Goal: Task Accomplishment & Management: Manage account settings

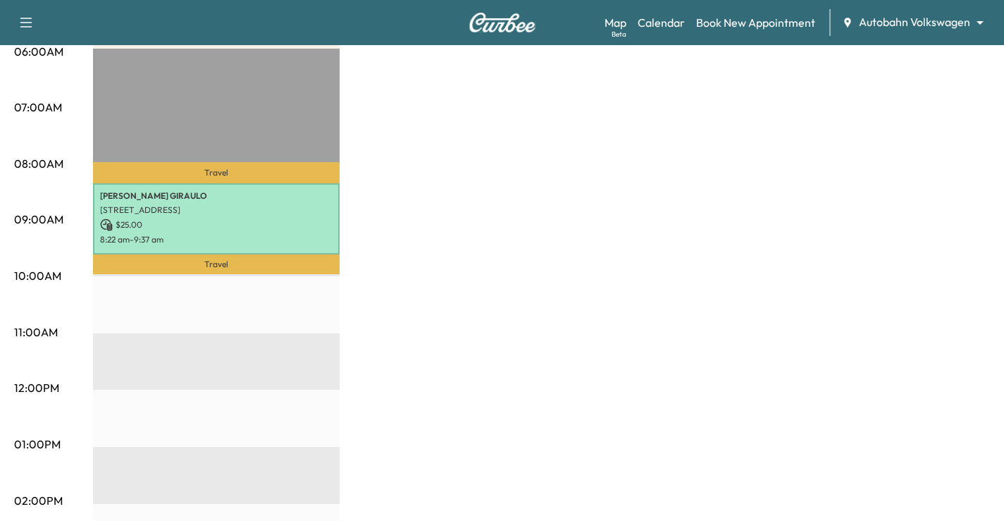
scroll to position [282, 0]
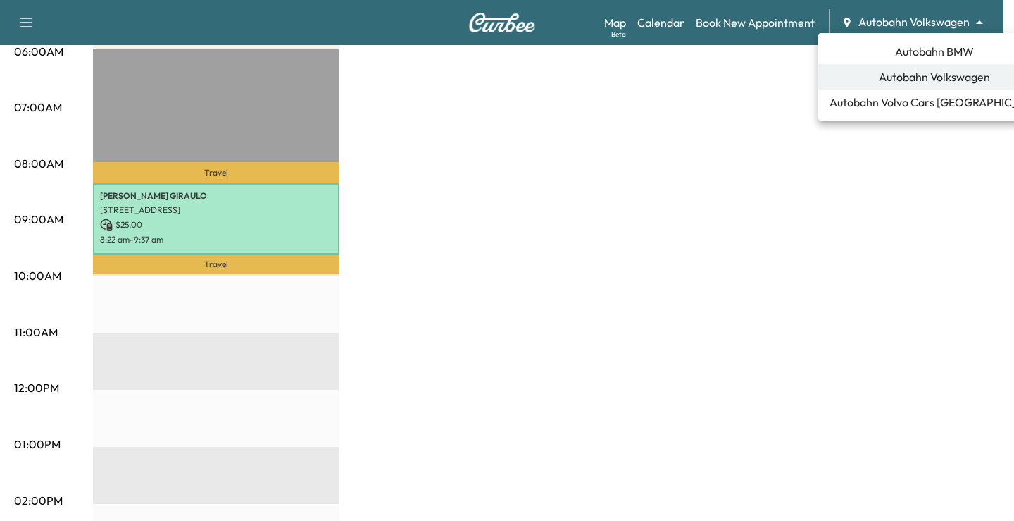
click at [763, 23] on div at bounding box center [507, 260] width 1014 height 521
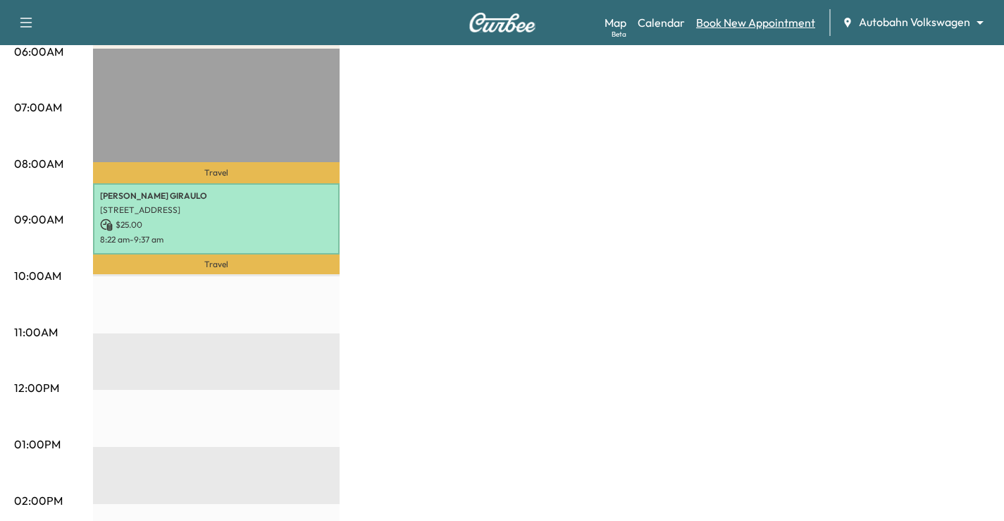
click at [728, 26] on link "Book New Appointment" at bounding box center [755, 22] width 119 height 17
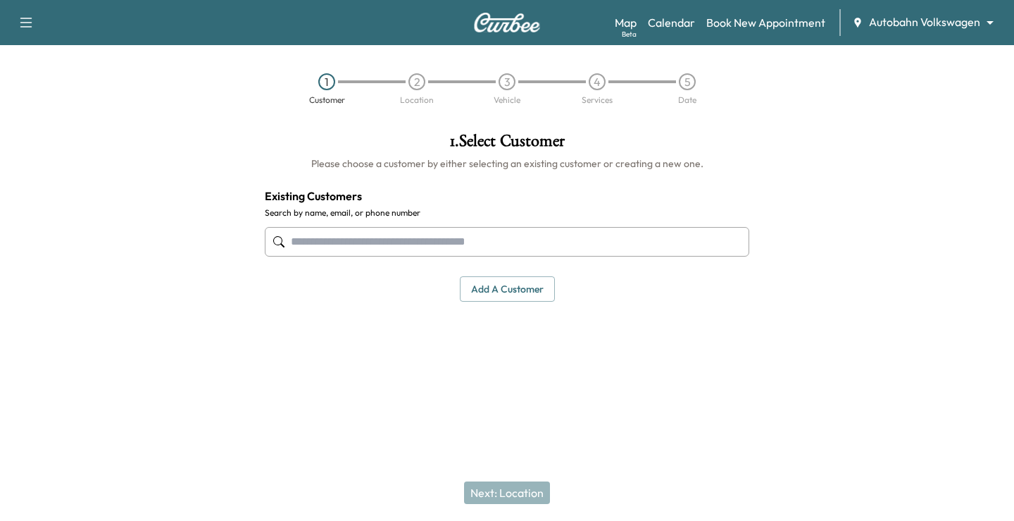
drag, startPoint x: 416, startPoint y: 233, endPoint x: 365, endPoint y: 229, distance: 50.9
paste input "**********"
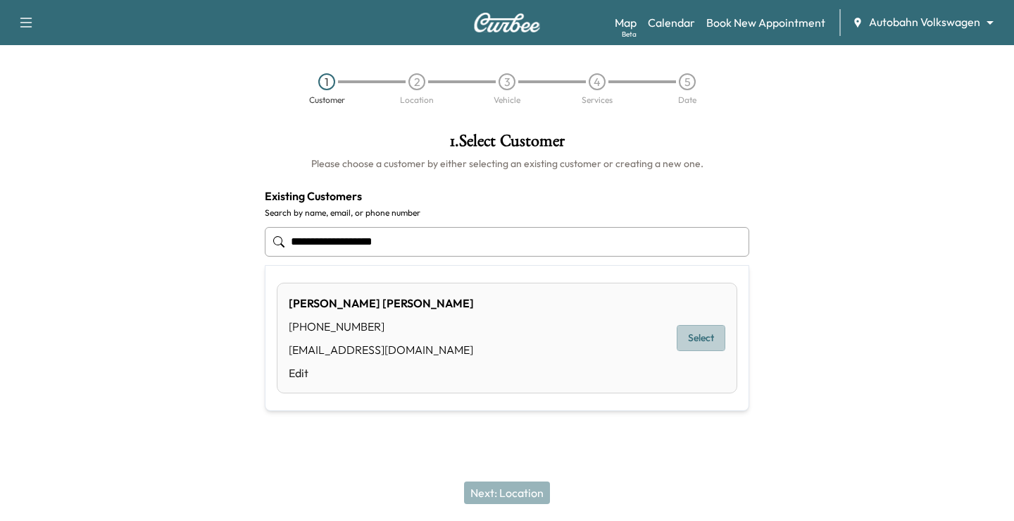
click at [719, 338] on button "Select" at bounding box center [701, 338] width 49 height 26
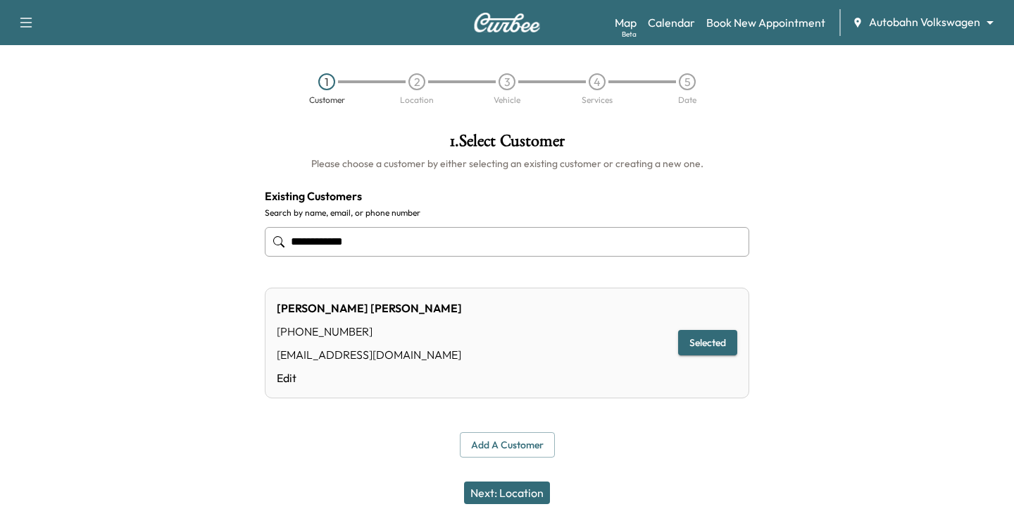
type input "**********"
drag, startPoint x: 537, startPoint y: 496, endPoint x: 546, endPoint y: 494, distance: 8.6
click at [537, 496] on button "Next: Location" at bounding box center [507, 492] width 86 height 23
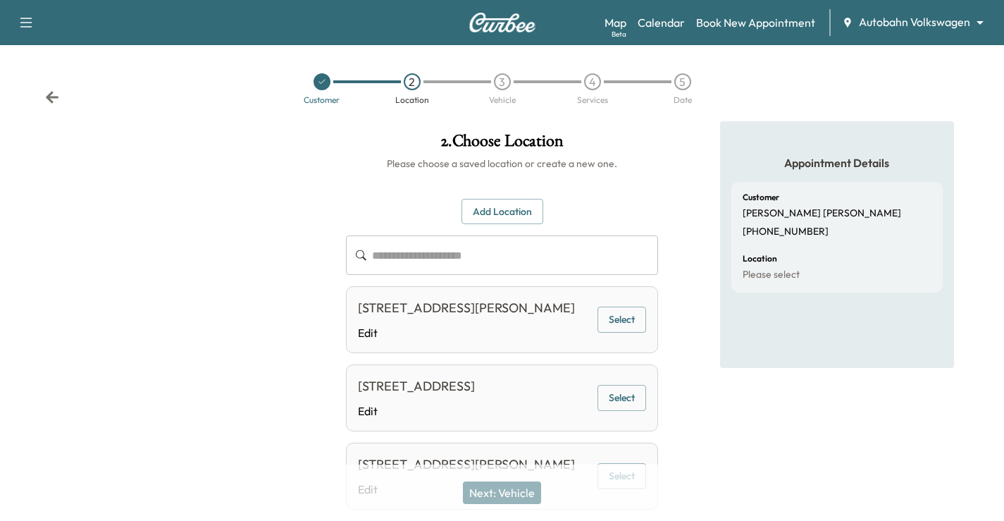
click at [625, 325] on button "Select" at bounding box center [621, 319] width 49 height 26
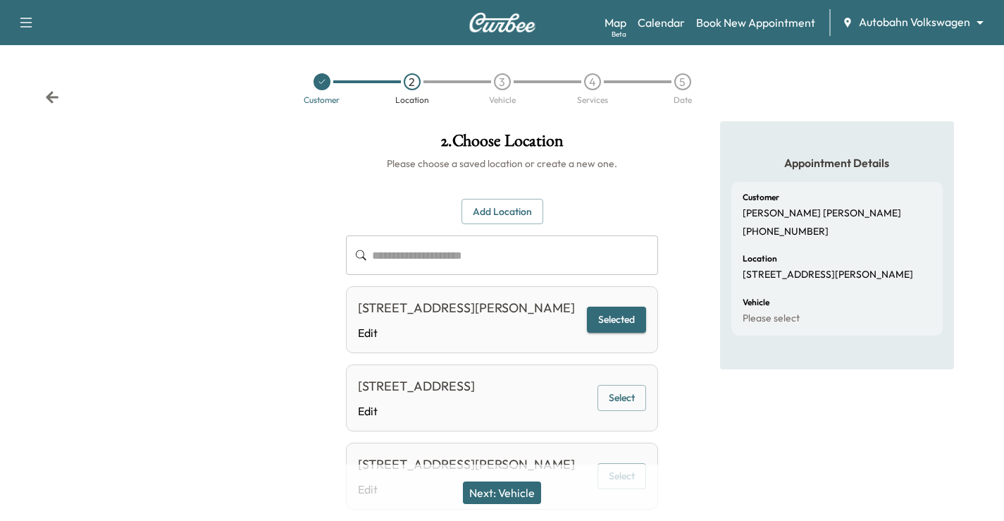
drag, startPoint x: 509, startPoint y: 497, endPoint x: 539, endPoint y: 441, distance: 63.6
click at [511, 497] on button "Next: Vehicle" at bounding box center [502, 492] width 78 height 23
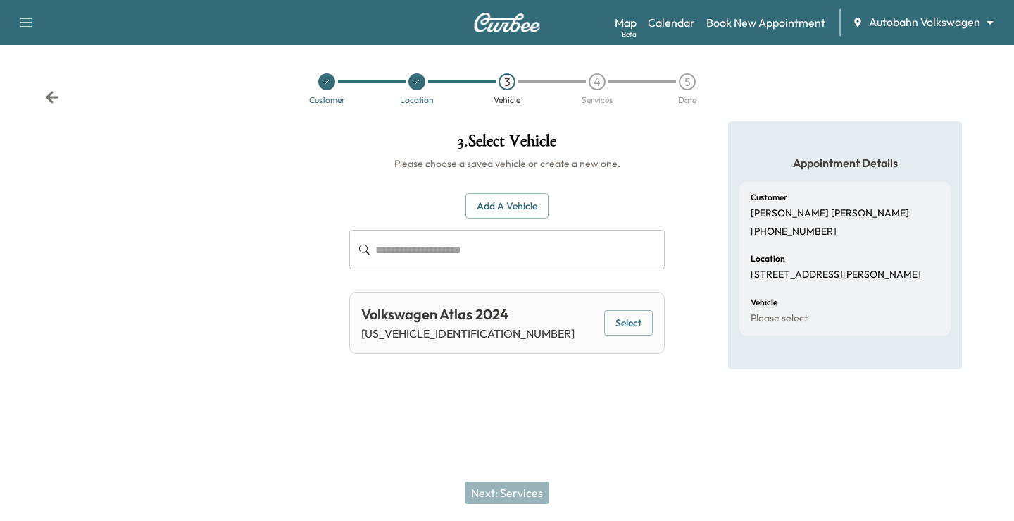
click at [629, 324] on button "Select" at bounding box center [628, 323] width 49 height 26
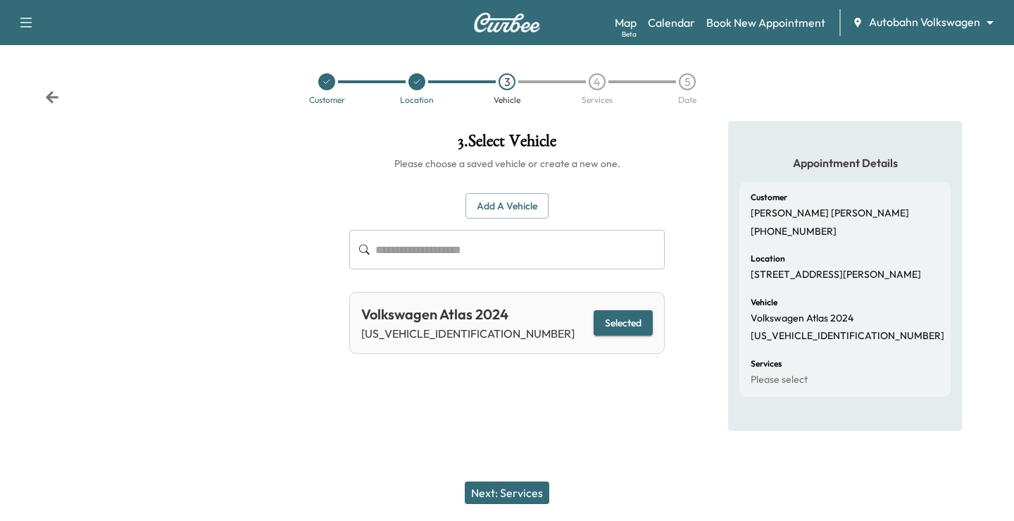
click at [506, 487] on button "Next: Services" at bounding box center [507, 492] width 85 height 23
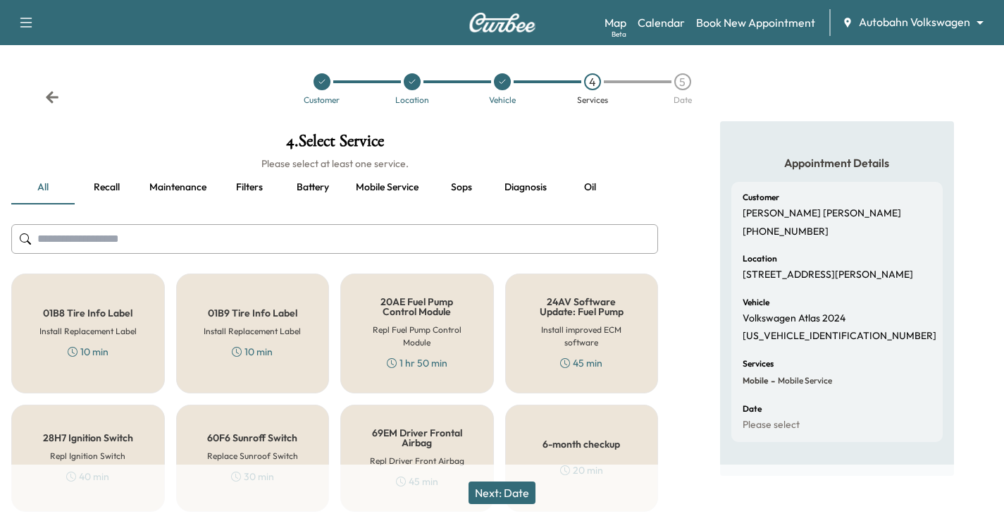
click at [286, 235] on input "text" at bounding box center [334, 239] width 647 height 30
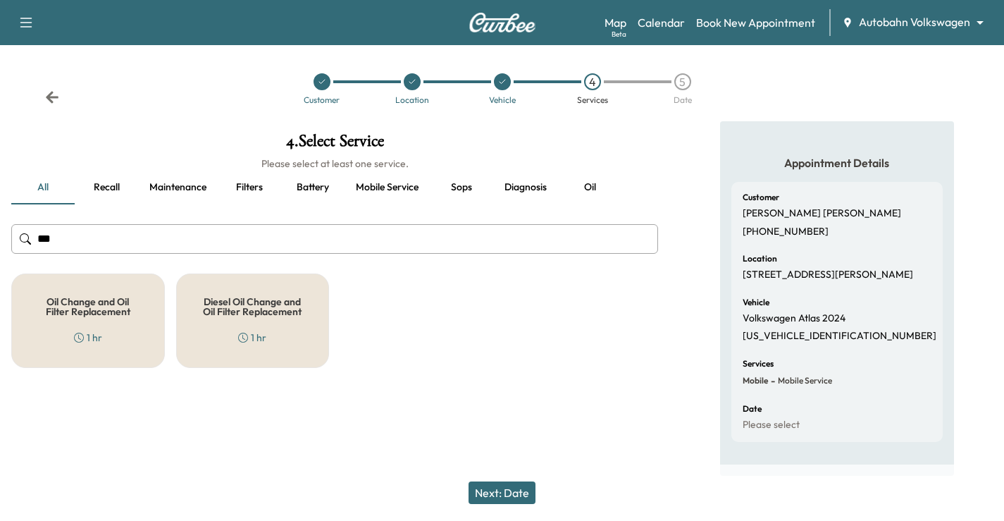
type input "***"
click at [90, 332] on div "1 hr" at bounding box center [88, 337] width 28 height 14
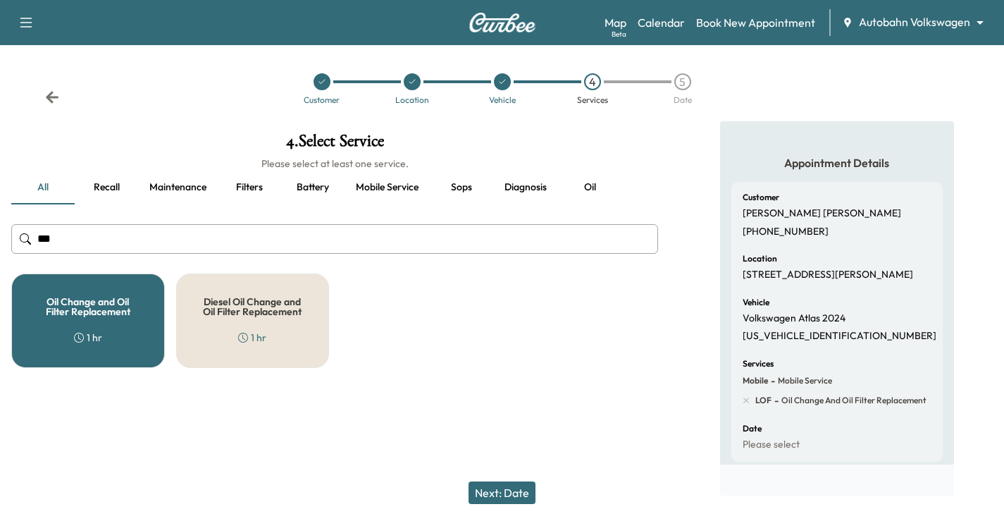
click at [523, 491] on button "Next: Date" at bounding box center [501, 492] width 67 height 23
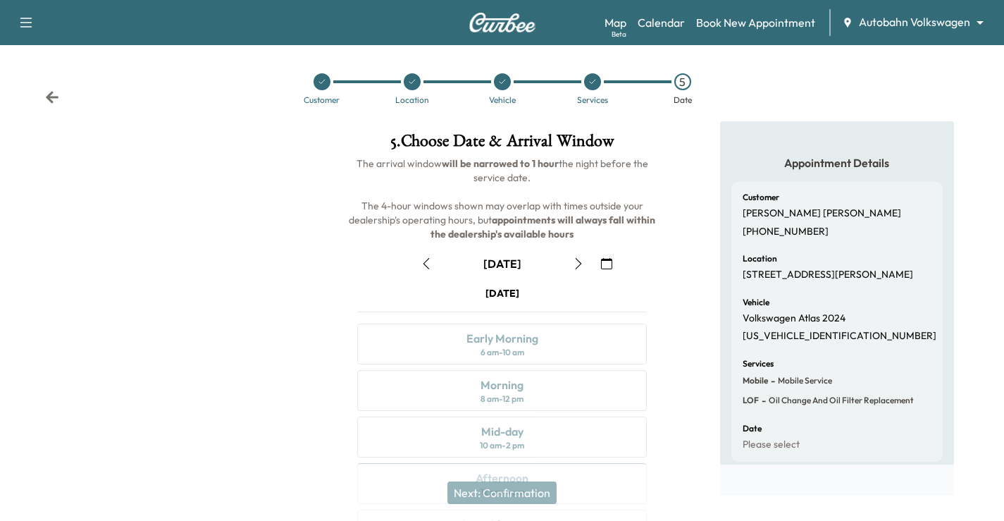
click at [579, 255] on button "button" at bounding box center [578, 263] width 24 height 23
click at [568, 252] on button "button" at bounding box center [578, 263] width 24 height 23
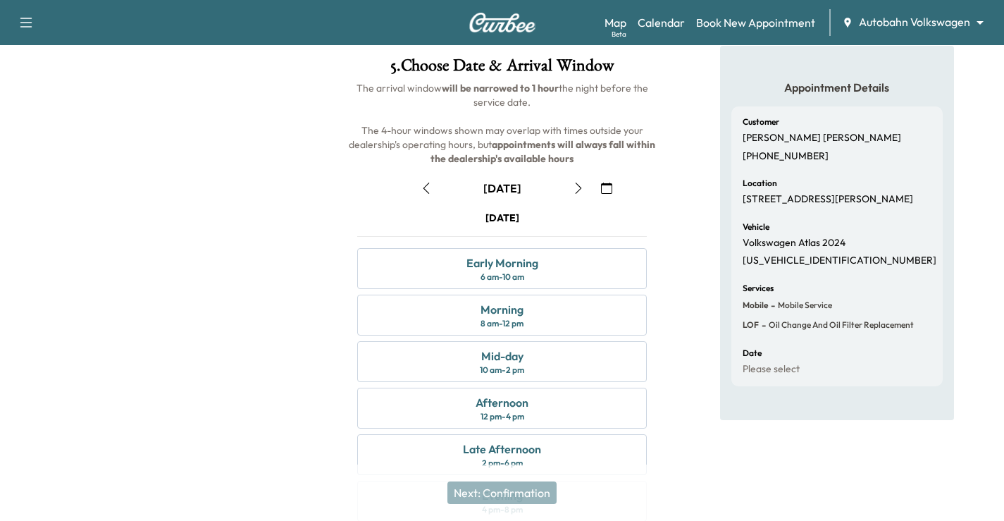
scroll to position [185, 0]
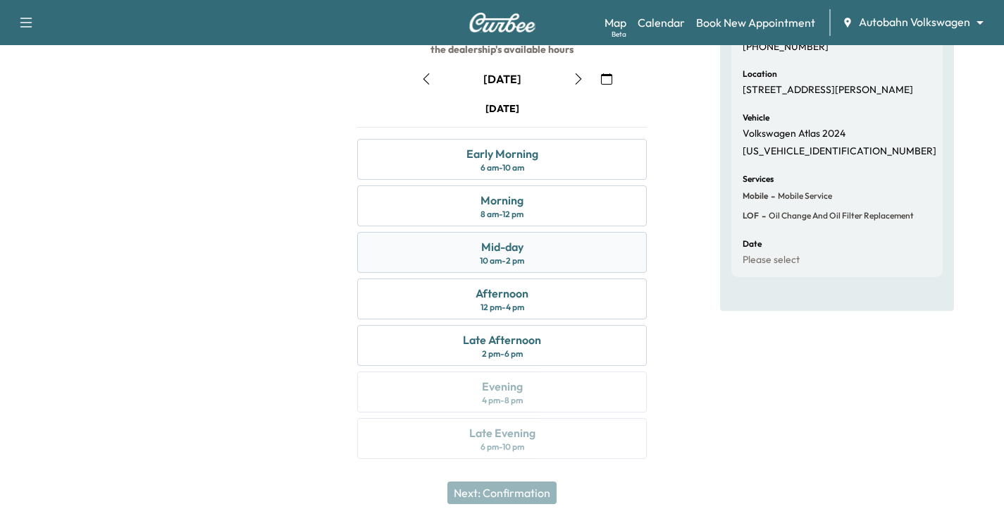
drag, startPoint x: 556, startPoint y: 266, endPoint x: 588, endPoint y: 268, distance: 31.8
click at [557, 266] on div "Mid-day 10 am - 2 pm" at bounding box center [501, 252] width 289 height 41
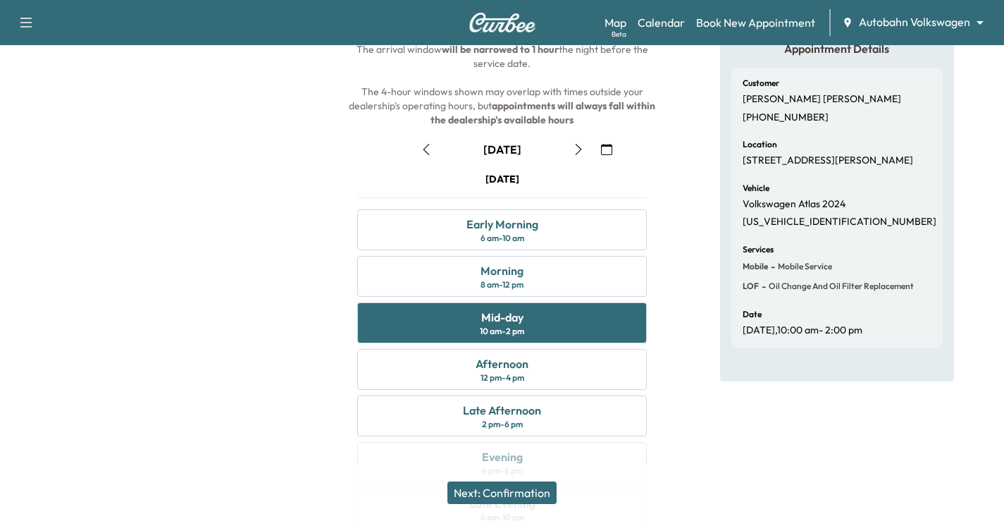
click at [519, 494] on button "Next: Confirmation" at bounding box center [501, 492] width 109 height 23
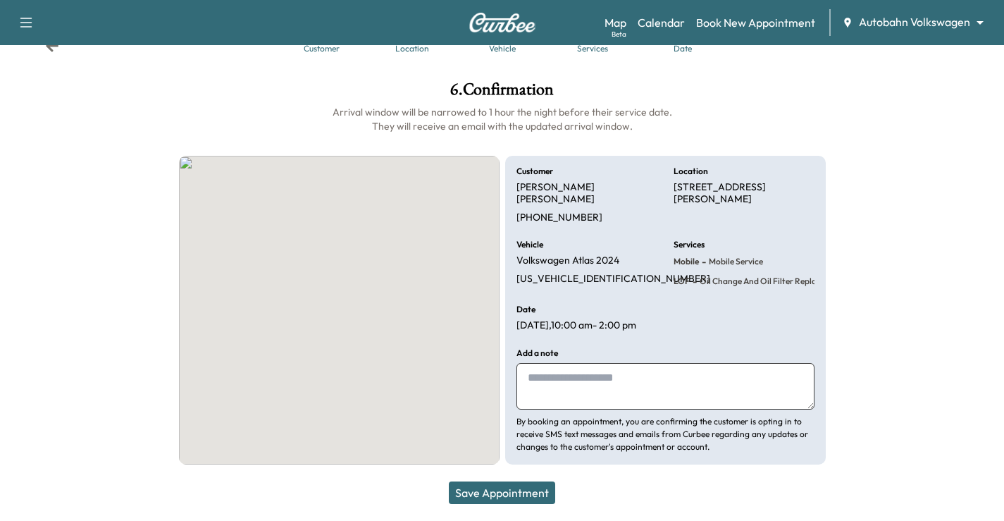
scroll to position [51, 0]
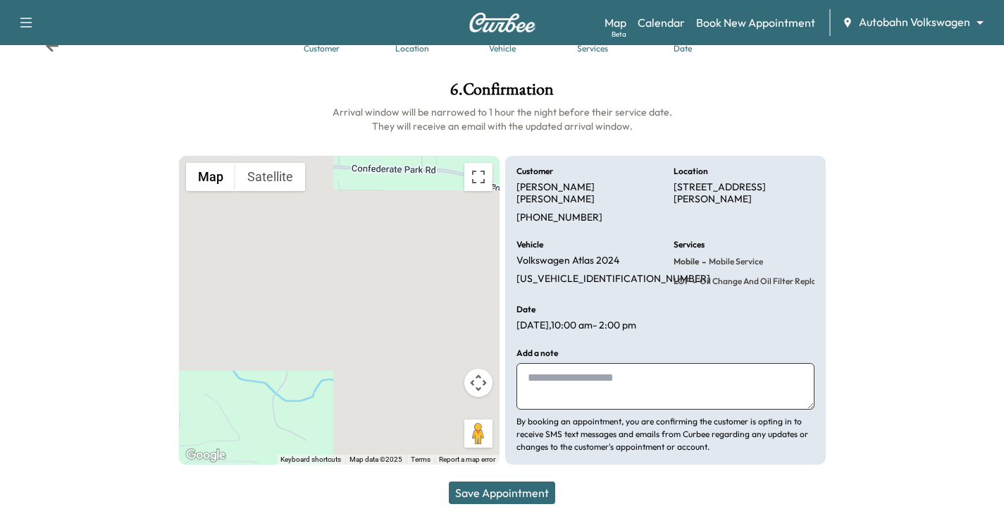
click at [645, 393] on textarea at bounding box center [665, 386] width 298 height 46
type textarea "**********"
click at [555, 489] on button "Save Appointment" at bounding box center [502, 492] width 106 height 23
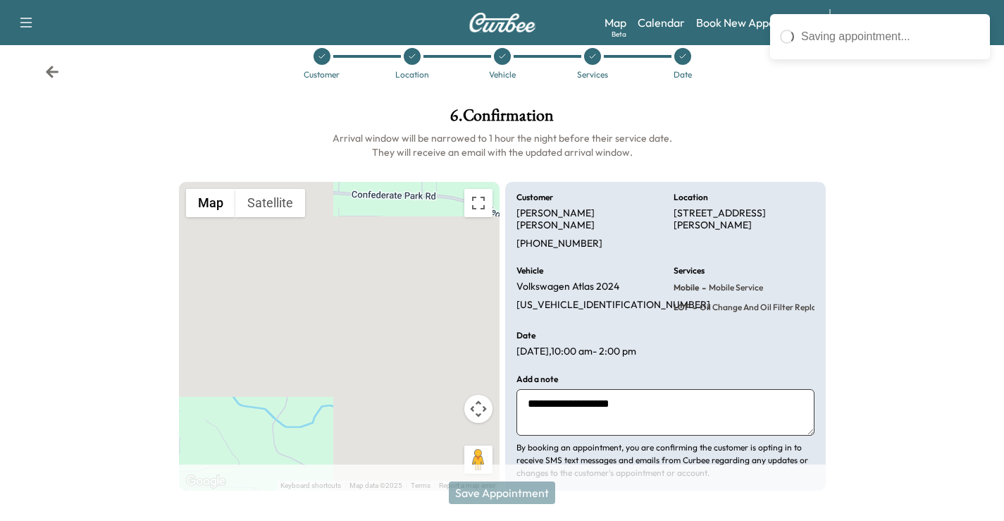
scroll to position [0, 0]
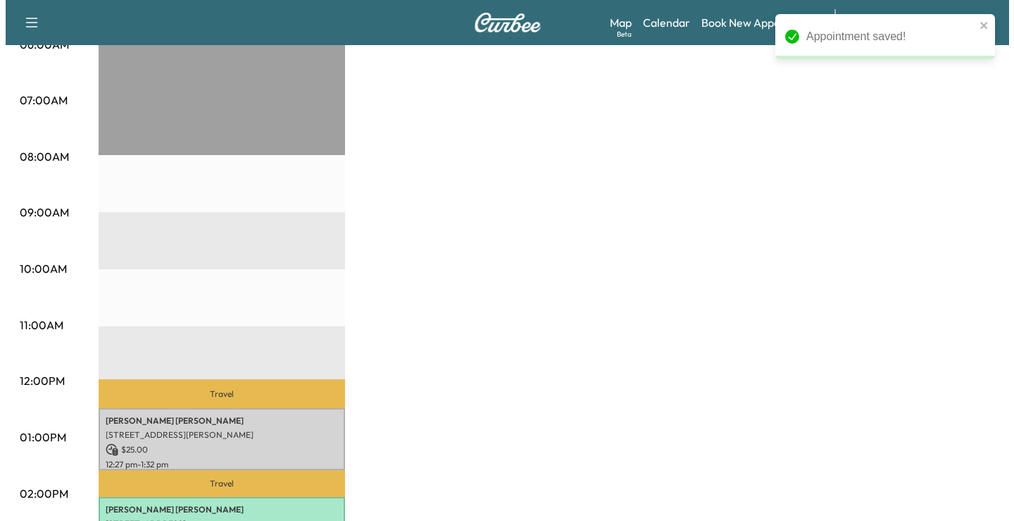
scroll to position [563, 0]
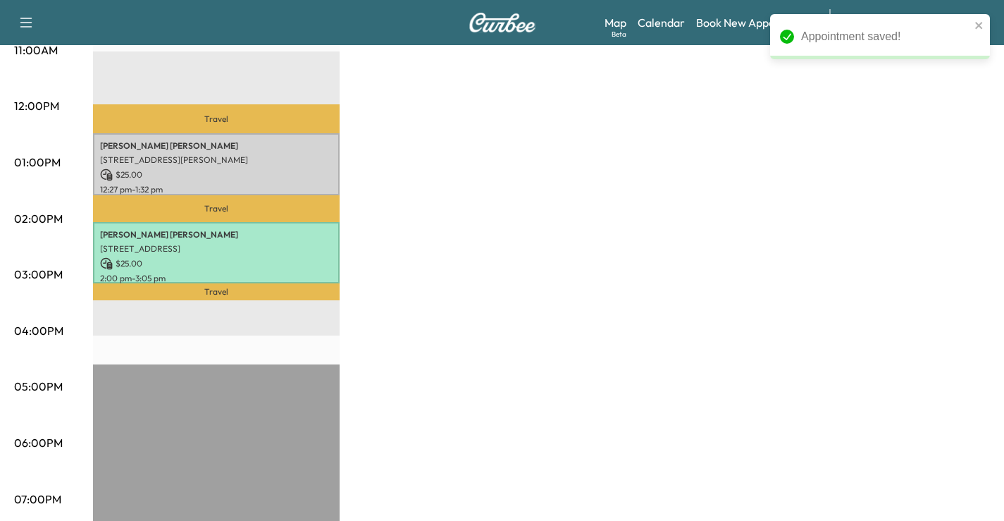
click at [206, 168] on p "$ 25.00" at bounding box center [216, 174] width 232 height 13
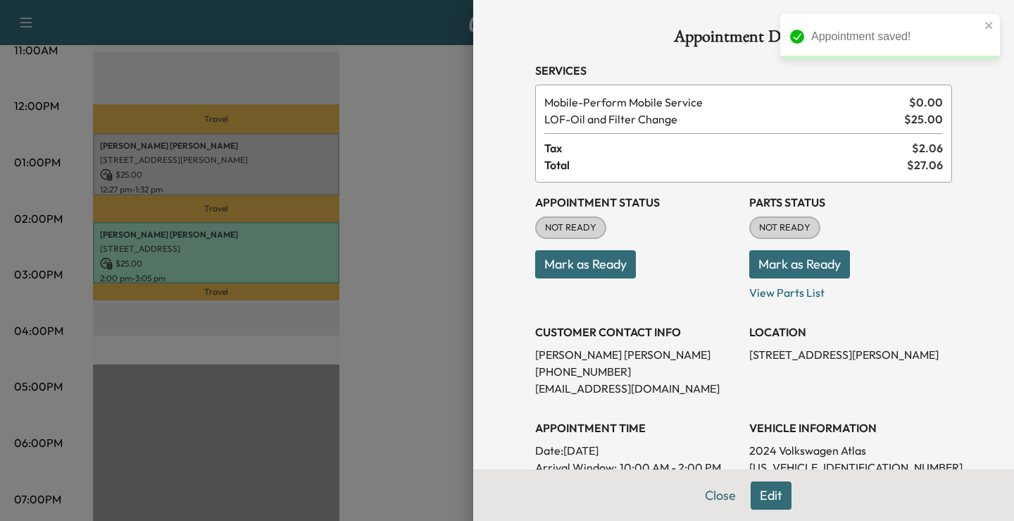
click at [583, 268] on button "Mark as Ready" at bounding box center [585, 264] width 101 height 28
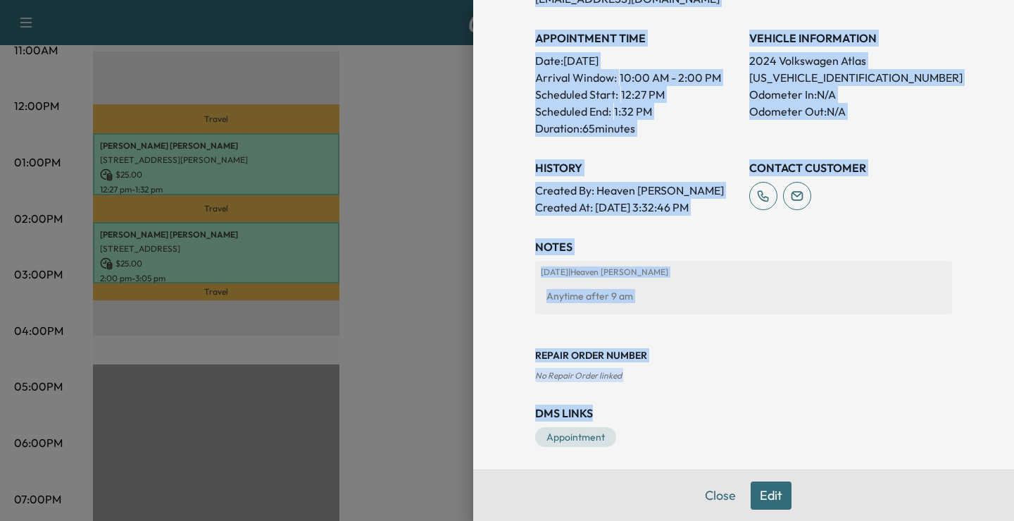
scroll to position [395, 0]
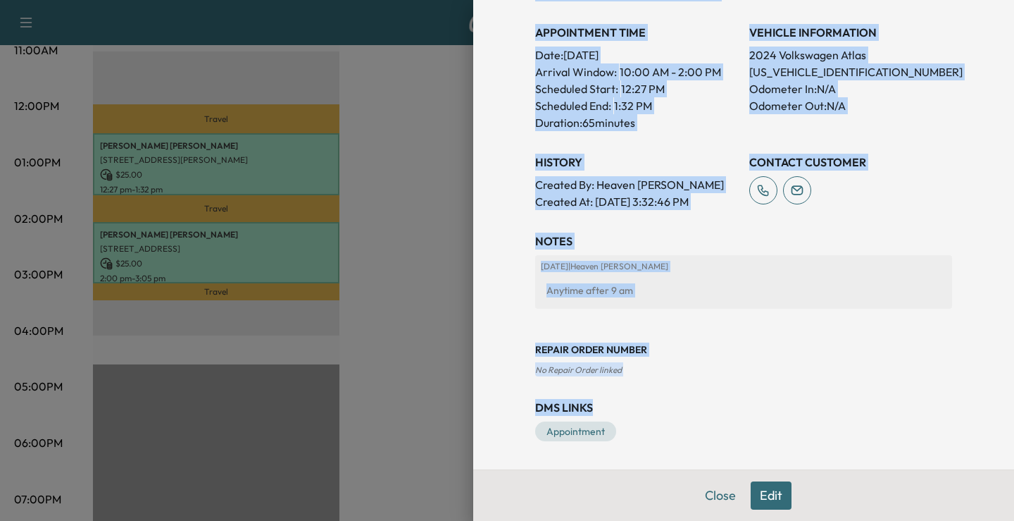
drag, startPoint x: 523, startPoint y: 68, endPoint x: 760, endPoint y: 390, distance: 399.9
click at [760, 390] on div "Appointment Details Services Mobile - Perform Mobile Service $ 0.00 LOF - Oil a…" at bounding box center [743, 37] width 451 height 864
copy div "Services Mobile - Perform Mobile Service $ 0.00 LOF - Oil and Filter Change $ 2…"
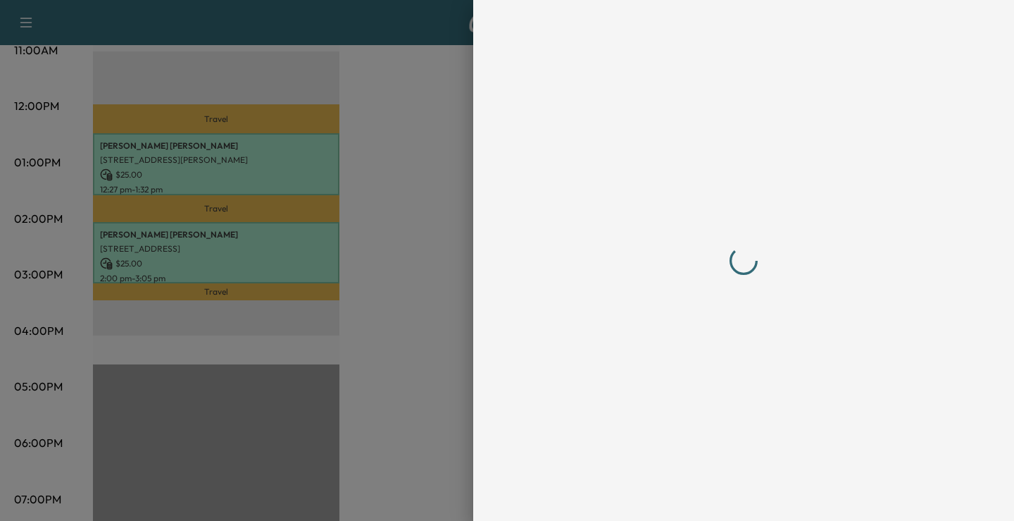
drag, startPoint x: 862, startPoint y: 359, endPoint x: 665, endPoint y: 258, distance: 221.8
click at [861, 359] on div at bounding box center [743, 260] width 417 height 464
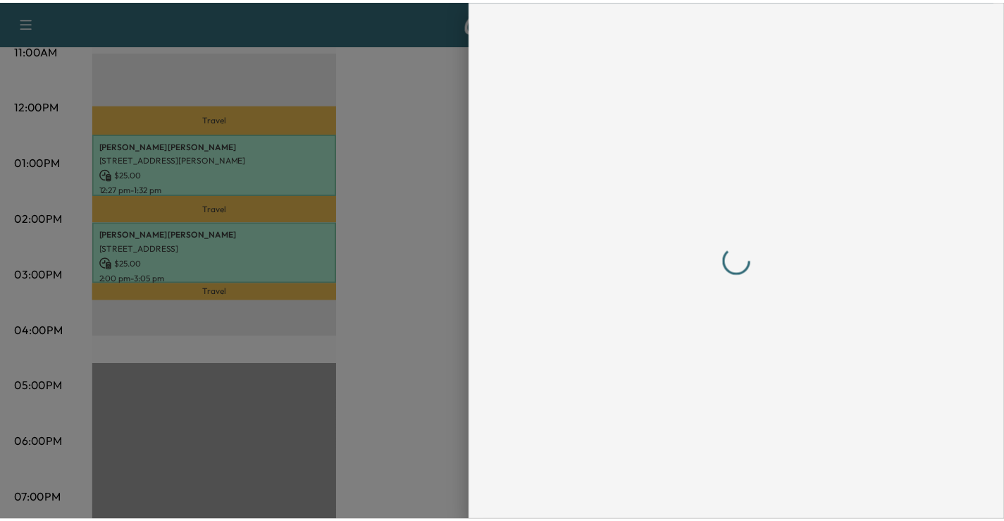
scroll to position [0, 0]
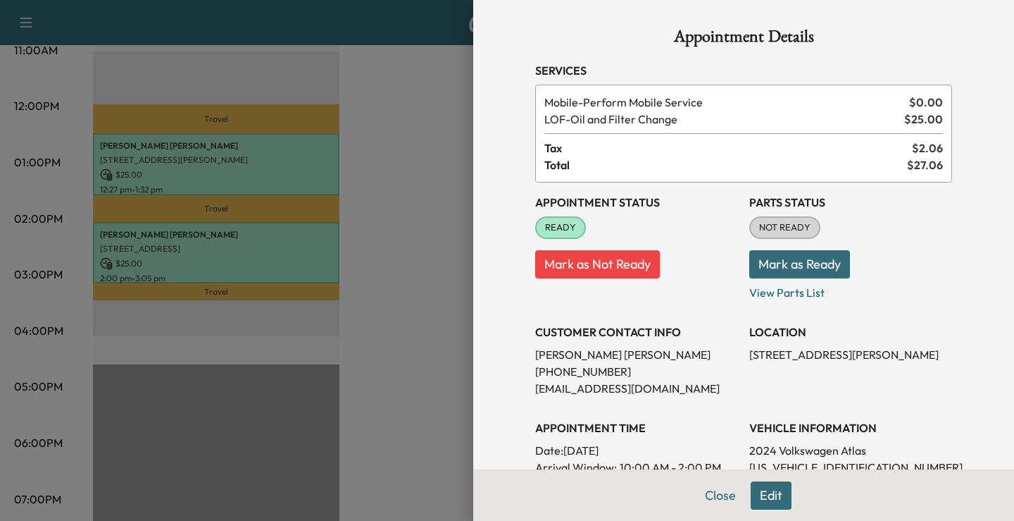
click at [565, 351] on p "[PERSON_NAME]" at bounding box center [636, 354] width 203 height 17
drag, startPoint x: 576, startPoint y: 332, endPoint x: 561, endPoint y: 351, distance: 23.5
click at [561, 351] on p "[PERSON_NAME]" at bounding box center [636, 354] width 203 height 17
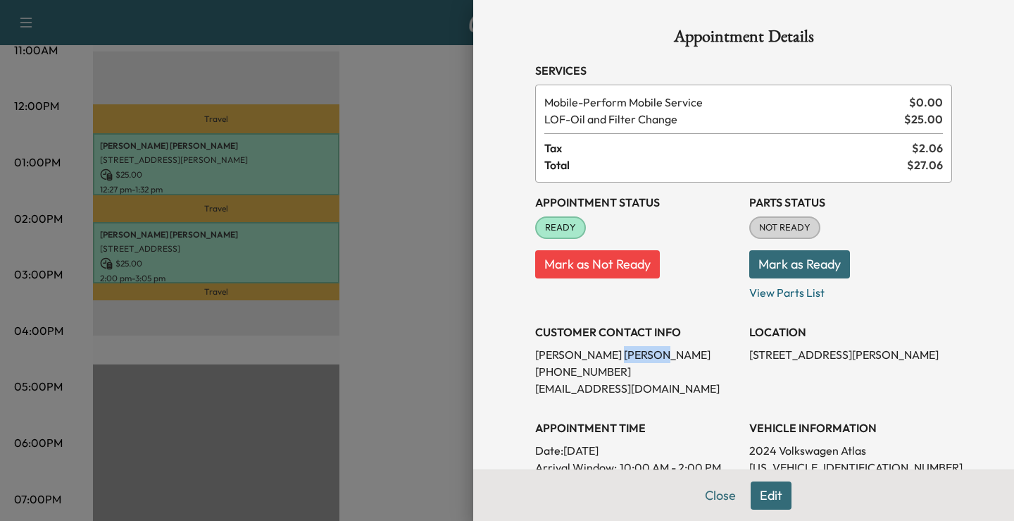
click at [561, 351] on p "[PERSON_NAME]" at bounding box center [636, 354] width 203 height 17
copy p "[PERSON_NAME]"
click at [429, 210] on div at bounding box center [507, 260] width 1014 height 521
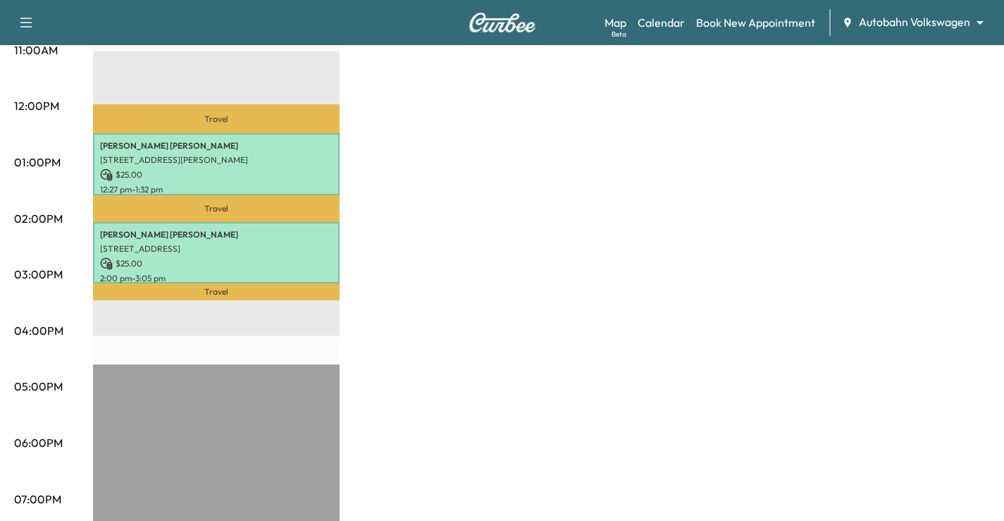
click at [616, 285] on div "VW Mobile Revenue $ 50.00 Work Time 130 mins Transit Time 78 mins Travel [PERSO…" at bounding box center [541, 148] width 897 height 1057
